Goal: Find contact information: Find contact information

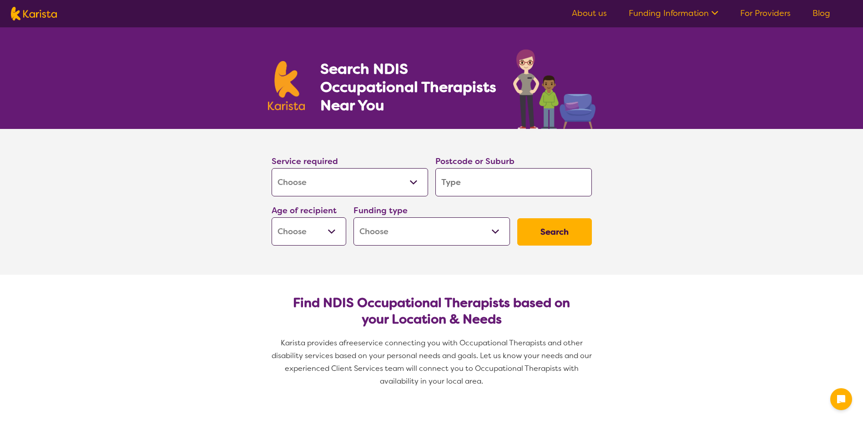
select select "[MEDICAL_DATA]"
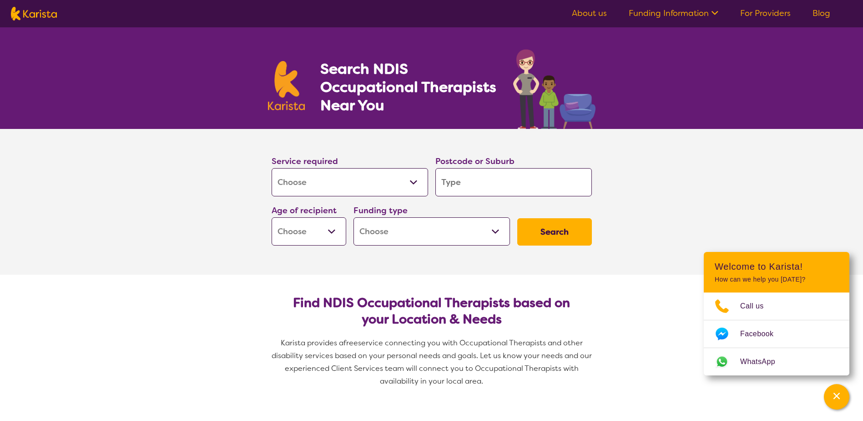
click at [398, 184] on select "Allied Health Assistant Assessment ([MEDICAL_DATA] or [MEDICAL_DATA]) Behaviour…" at bounding box center [350, 182] width 157 height 28
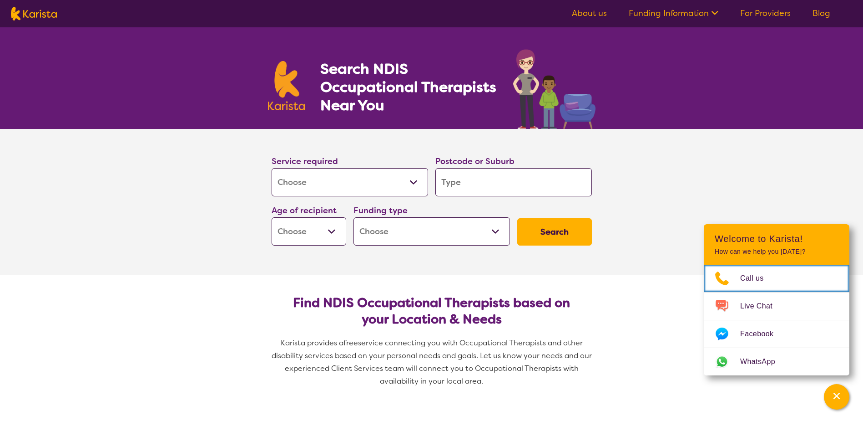
click at [476, 202] on div "Funding type Home Care Package (HCP) National Disability Insurance Scheme (NDIS…" at bounding box center [432, 224] width 164 height 49
click at [468, 177] on input "search" at bounding box center [514, 182] width 157 height 28
type input "r"
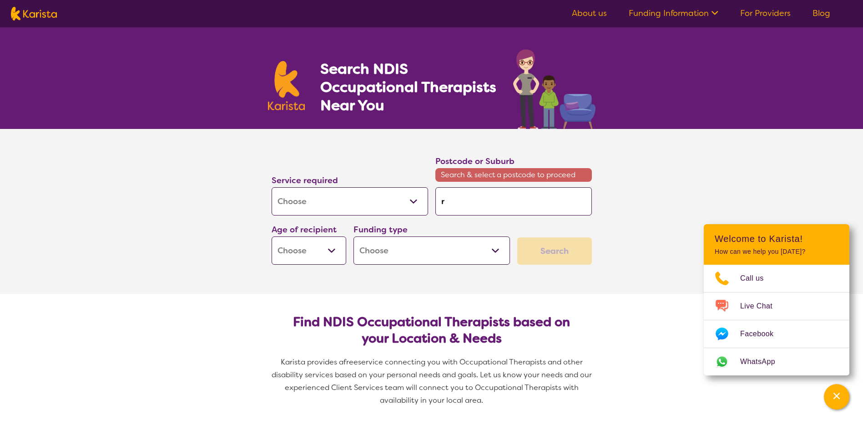
type input "ro"
type input "roc"
type input "rock"
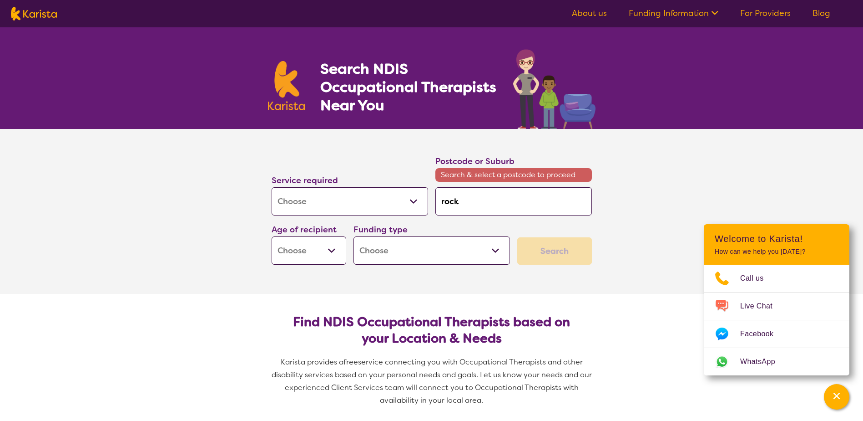
type input "rock"
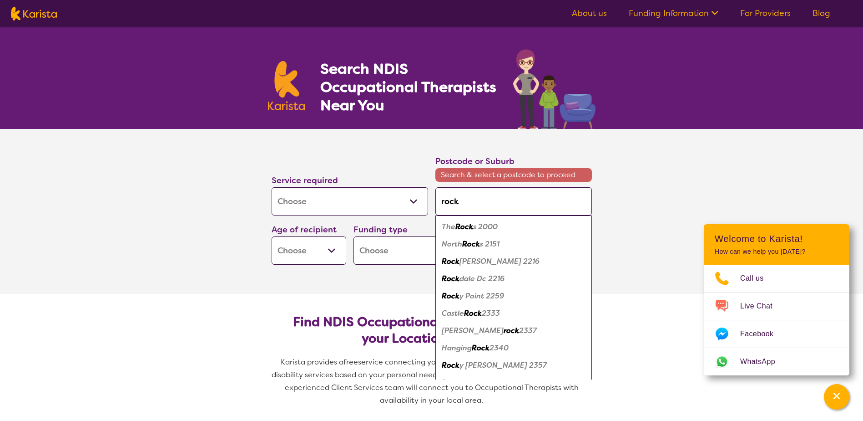
type input "rocki"
type input "rockin"
type input "rocking"
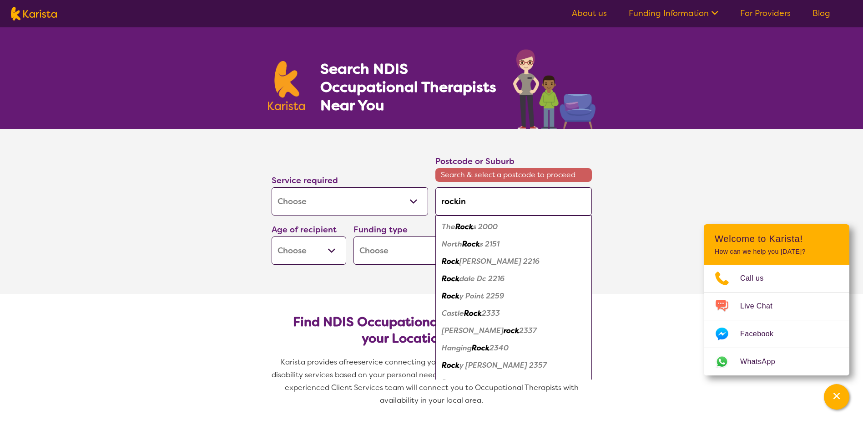
type input "rocking"
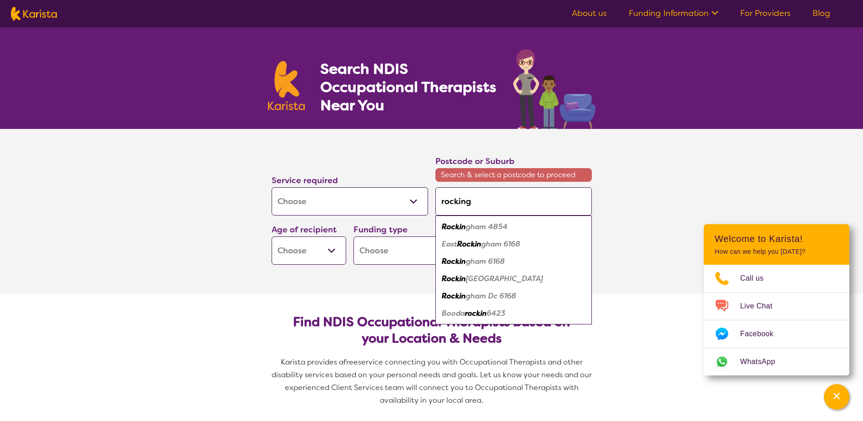
type input "rockingh"
type input "rockingha"
type input "rockingham"
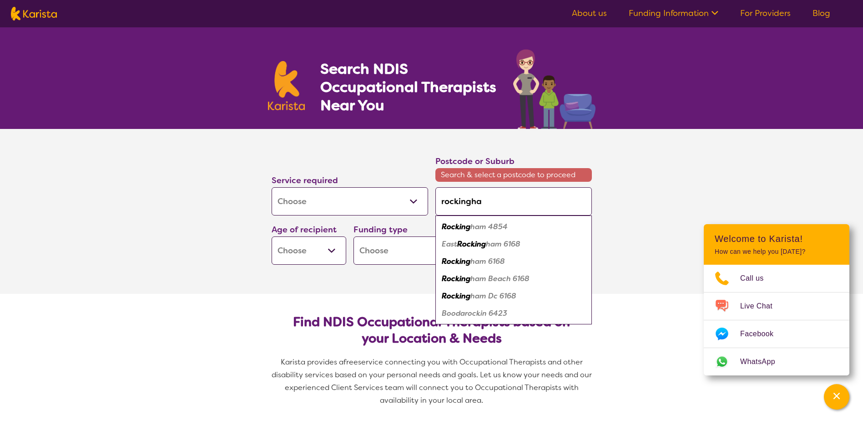
type input "rockingham"
type input "rockingha"
type input "rockingh"
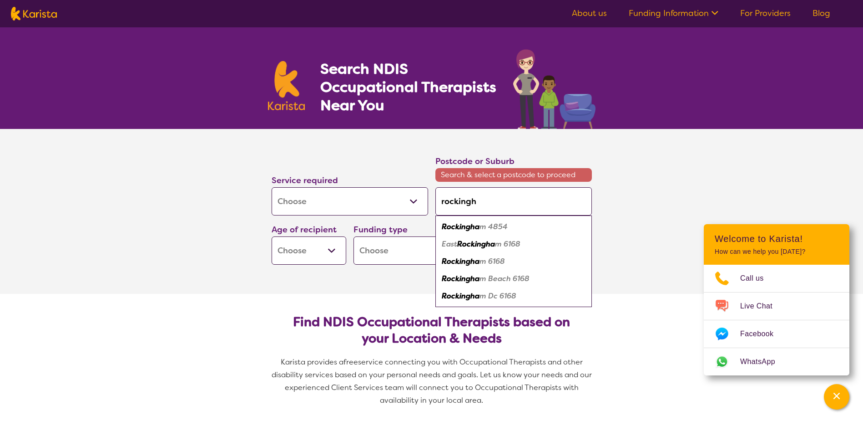
type input "rocking"
type input "rockin"
type input "rocki"
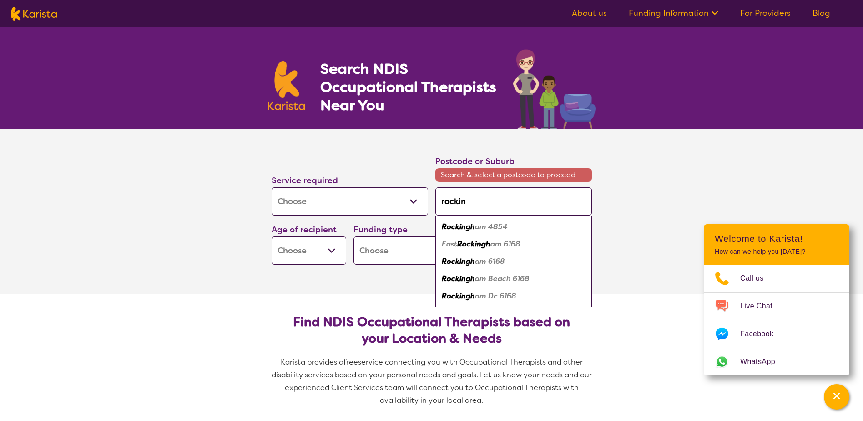
type input "rocki"
type input "rock"
type input "roc"
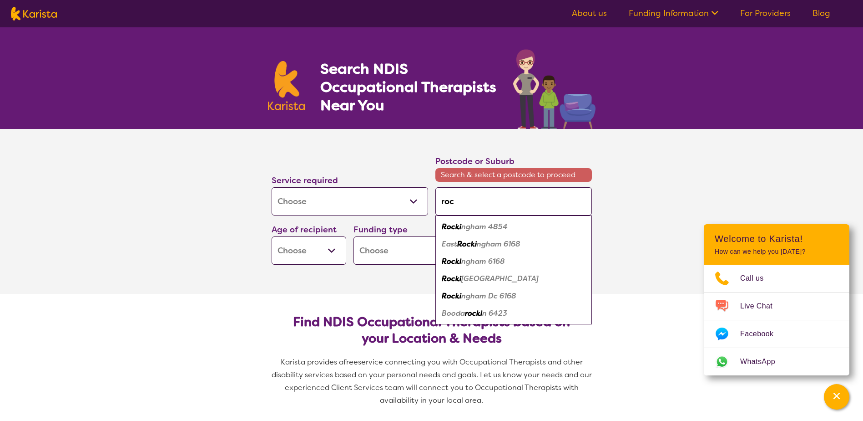
type input "ro"
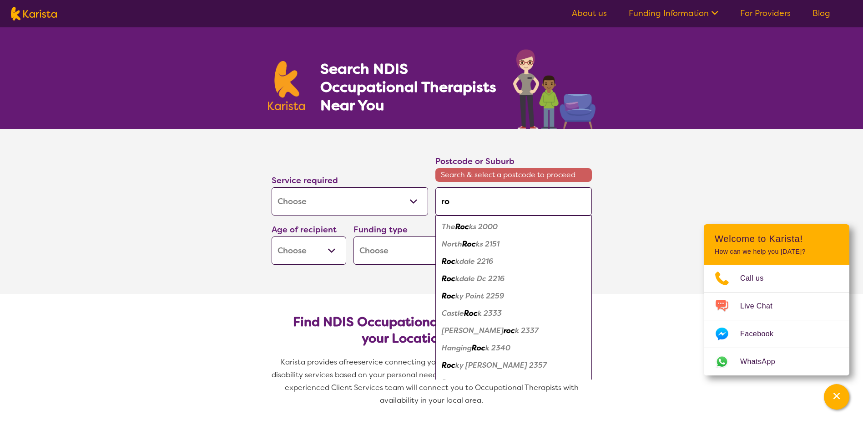
type input "r"
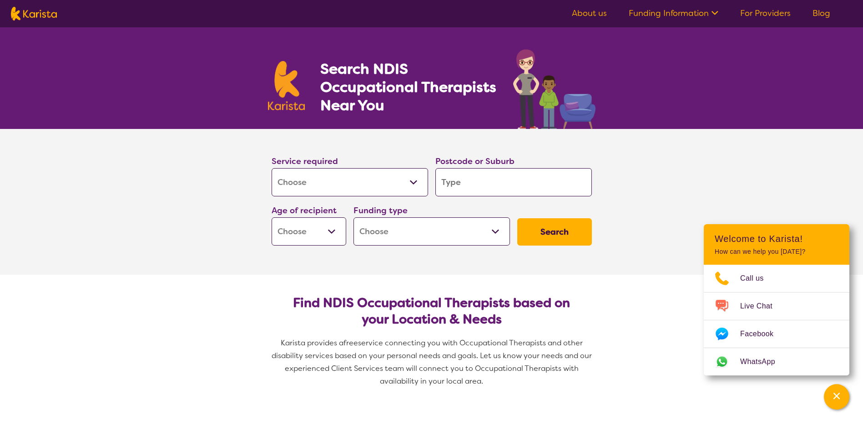
type input "m"
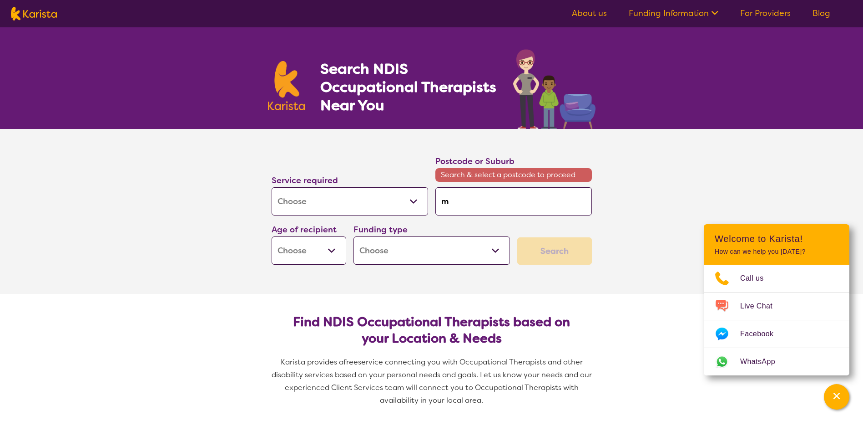
type input "ma"
type input "man"
type input "mand"
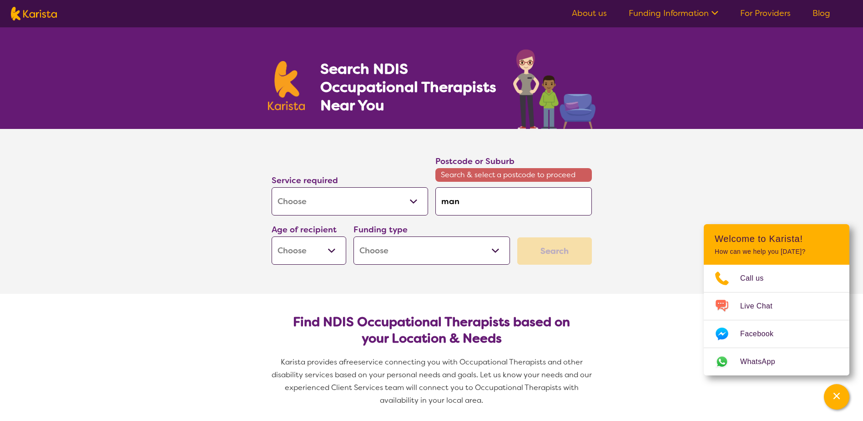
type input "mand"
type input "mandr"
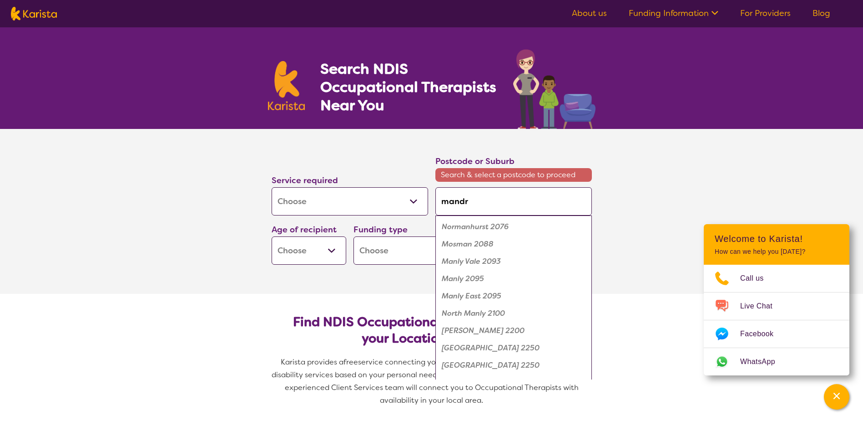
type input "mandru"
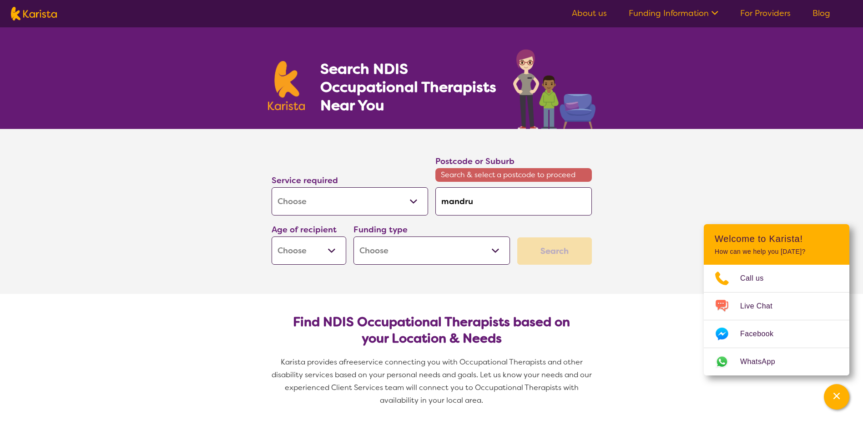
type input "mandr"
click at [477, 207] on input "mandr" at bounding box center [514, 201] width 157 height 28
type input "mand"
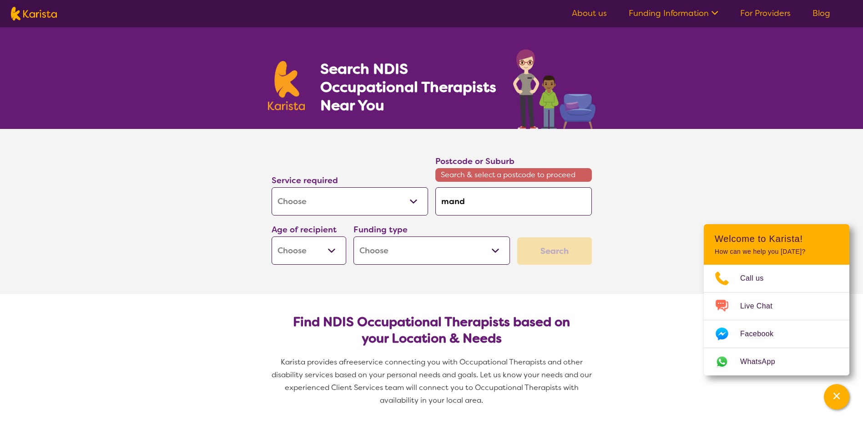
type input "man"
type input "ma"
type input "m"
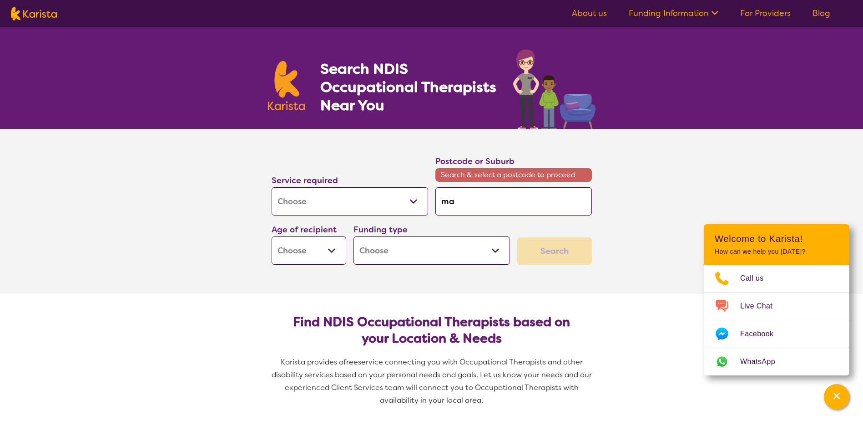
type input "m"
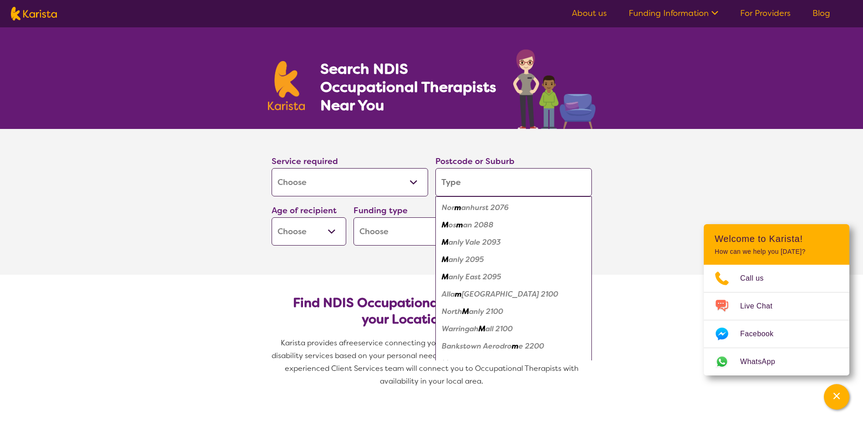
type input "6"
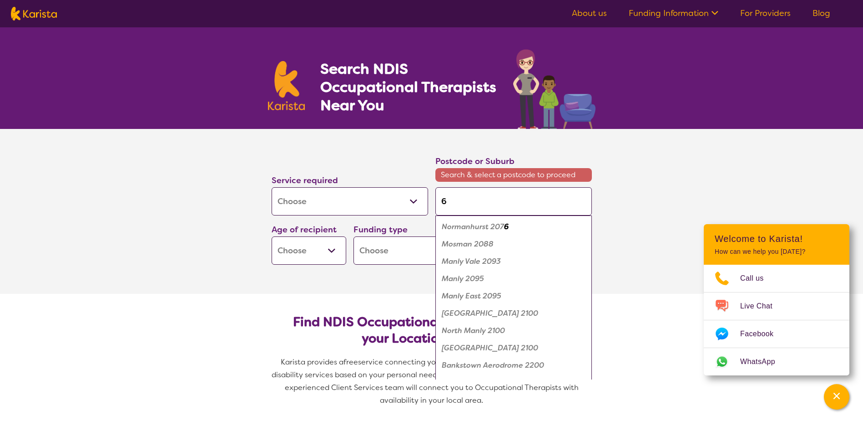
type input "61"
type input "616"
type input "6168"
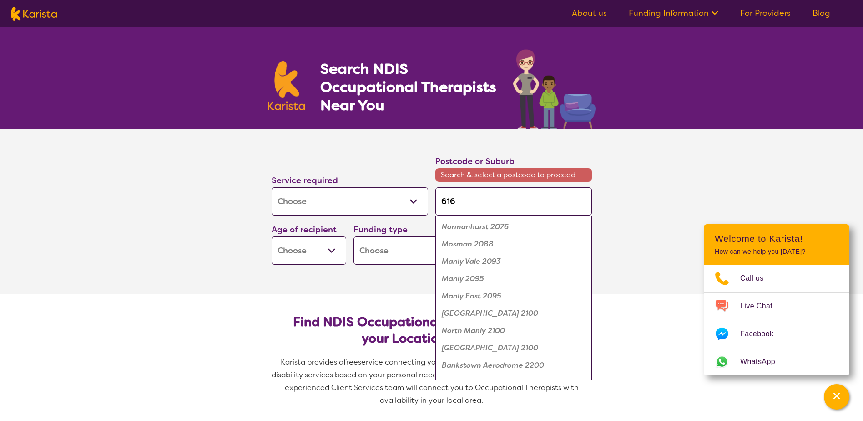
type input "6168"
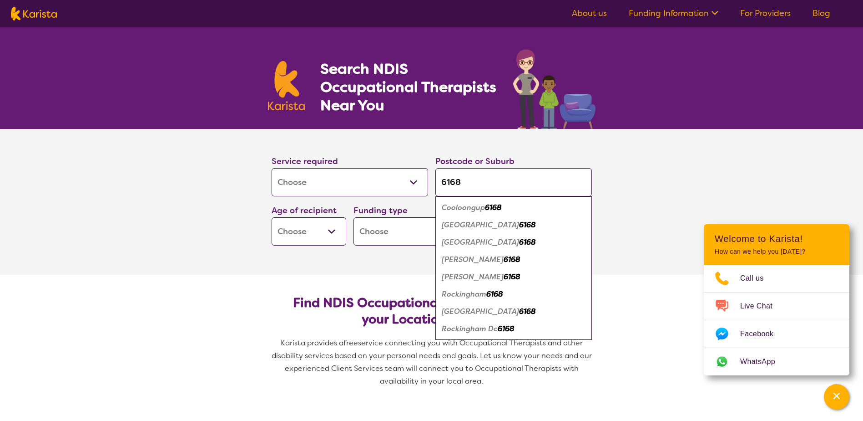
type input "6168"
click at [467, 295] on em "Rockingham" at bounding box center [464, 294] width 45 height 10
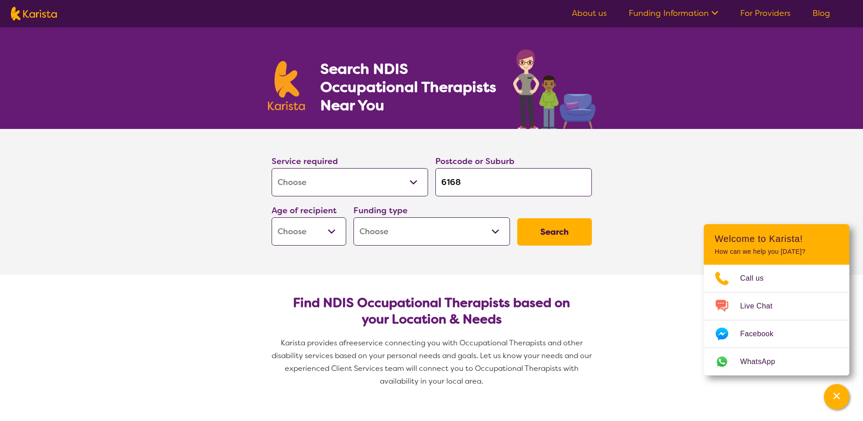
click at [329, 233] on select "Early Childhood - 0 to 9 Child - 10 to 11 Adolescent - 12 to 17 Adult - 18 to 6…" at bounding box center [309, 231] width 75 height 28
select select "AD"
click at [272, 217] on select "Early Childhood - 0 to 9 Child - 10 to 11 Adolescent - 12 to 17 Adult - 18 to 6…" at bounding box center [309, 231] width 75 height 28
select select "AD"
click at [406, 223] on select "Home Care Package (HCP) National Disability Insurance Scheme (NDIS) I don't know" at bounding box center [432, 231] width 157 height 28
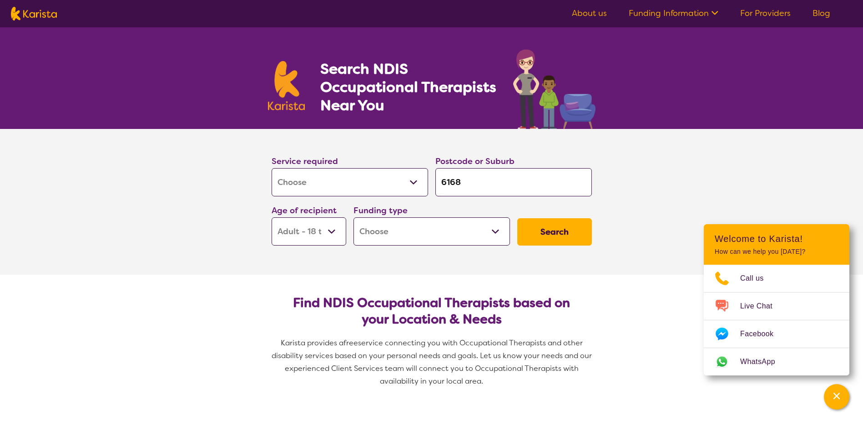
select select "NDIS"
click at [354, 217] on select "Home Care Package (HCP) National Disability Insurance Scheme (NDIS) I don't know" at bounding box center [432, 231] width 157 height 28
select select "NDIS"
click at [566, 240] on button "Search" at bounding box center [555, 231] width 75 height 27
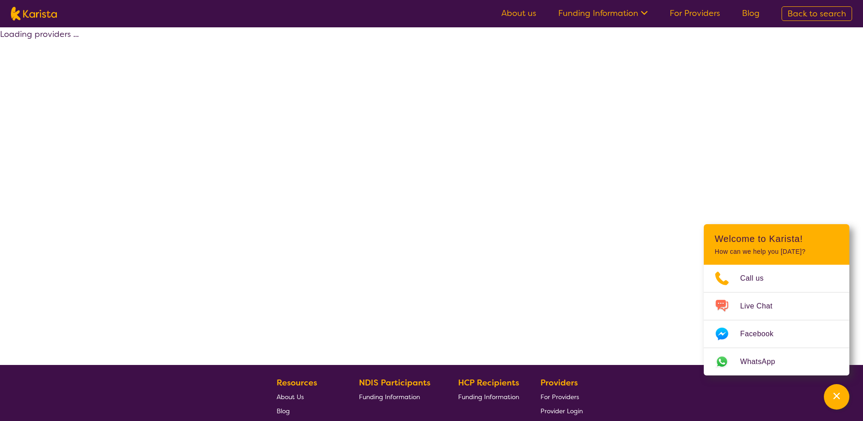
select select "by_score"
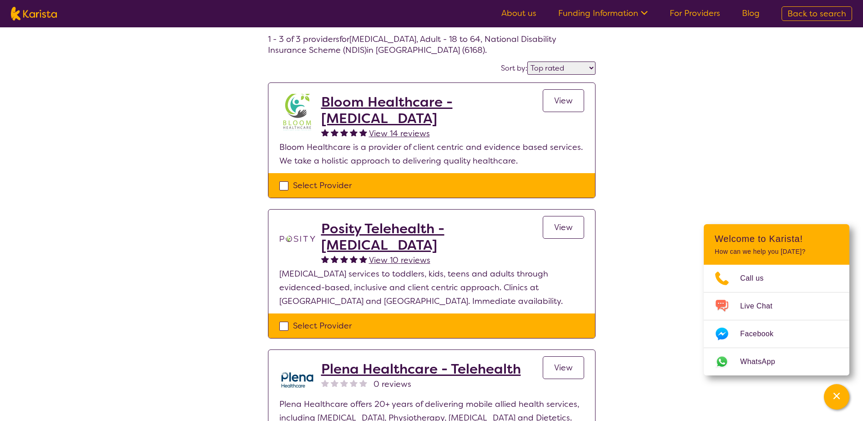
scroll to position [44, 0]
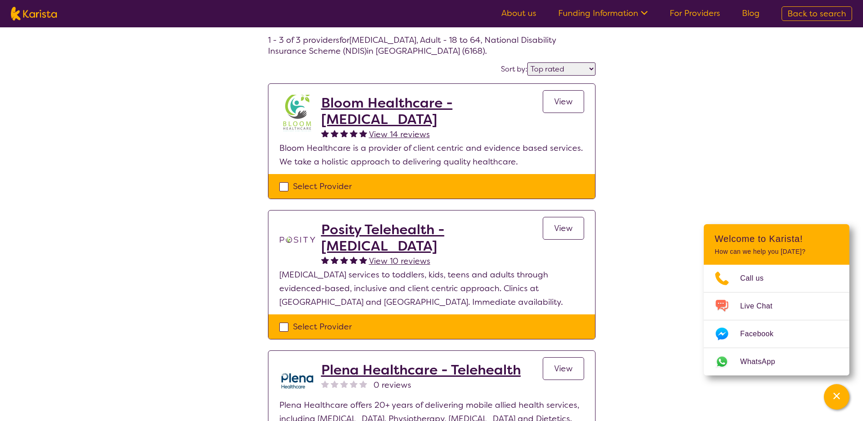
click at [415, 119] on h2 "Bloom Healthcare - [MEDICAL_DATA]" at bounding box center [432, 111] width 222 height 33
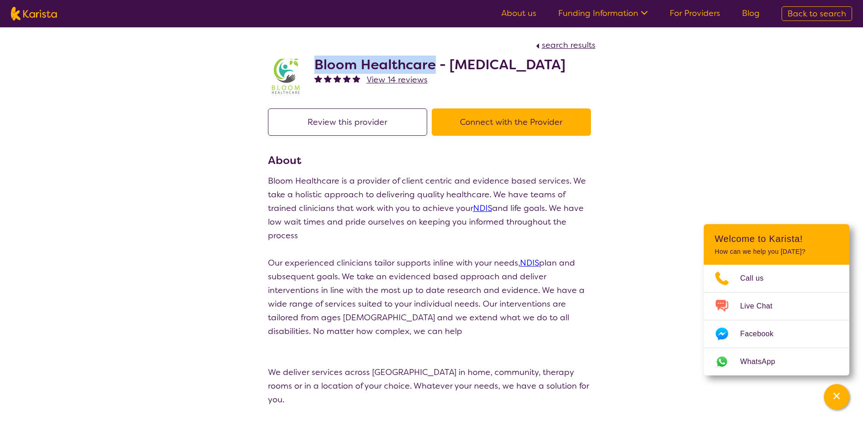
drag, startPoint x: 317, startPoint y: 65, endPoint x: 431, endPoint y: 57, distance: 114.5
click at [431, 57] on h2 "Bloom Healthcare - [MEDICAL_DATA]" at bounding box center [440, 64] width 251 height 16
copy h2 "Bloom Healthcare"
